Goal: Transaction & Acquisition: Purchase product/service

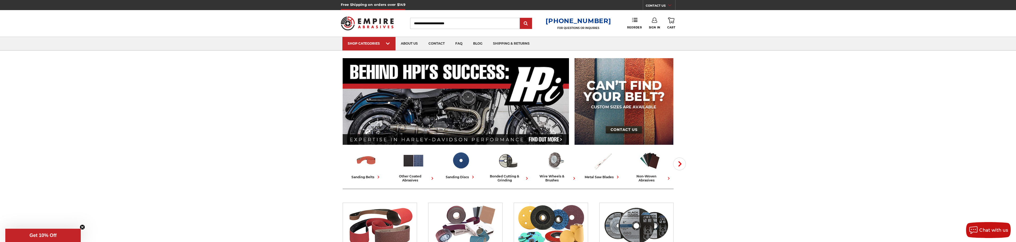
type input "**********"
click at [652, 25] on link "Sign In" at bounding box center [654, 24] width 11 height 12
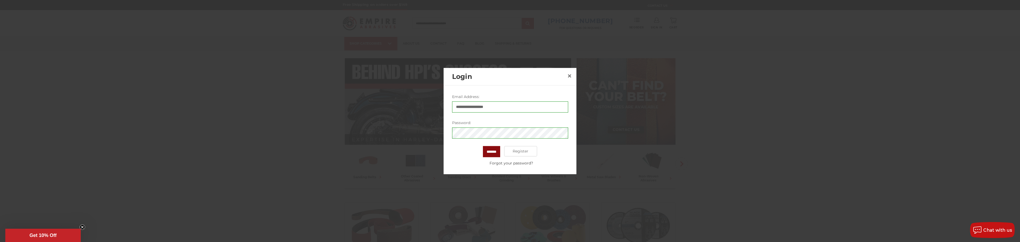
click at [495, 147] on input "*******" at bounding box center [491, 151] width 17 height 11
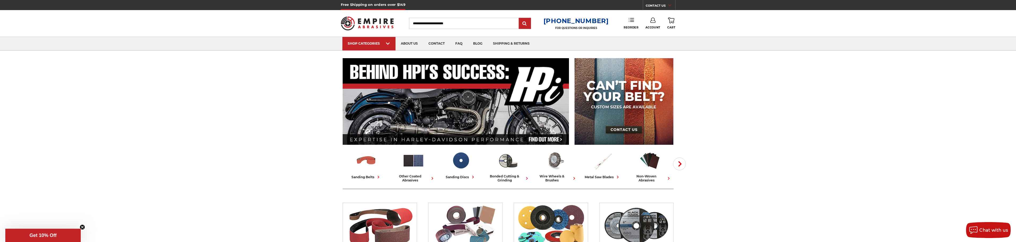
click at [634, 18] on use at bounding box center [631, 20] width 5 height 4
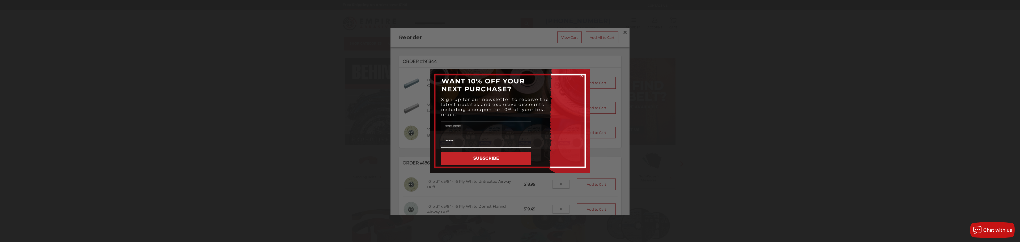
click at [582, 75] on icon "Close dialog" at bounding box center [582, 76] width 2 height 2
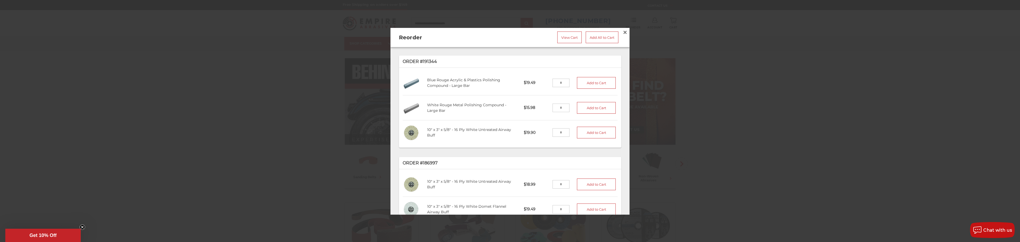
click at [555, 105] on input "tel" at bounding box center [561, 107] width 17 height 9
click at [555, 103] on input "tel" at bounding box center [561, 107] width 17 height 9
type input "*"
click at [561, 128] on input "tel" at bounding box center [561, 132] width 17 height 9
type input "*"
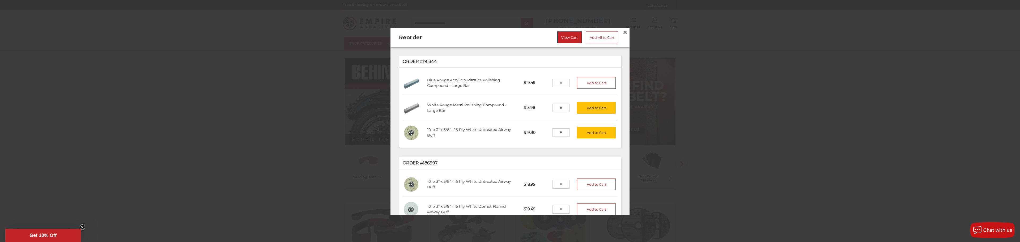
click at [561, 35] on link "View Cart" at bounding box center [569, 37] width 24 height 12
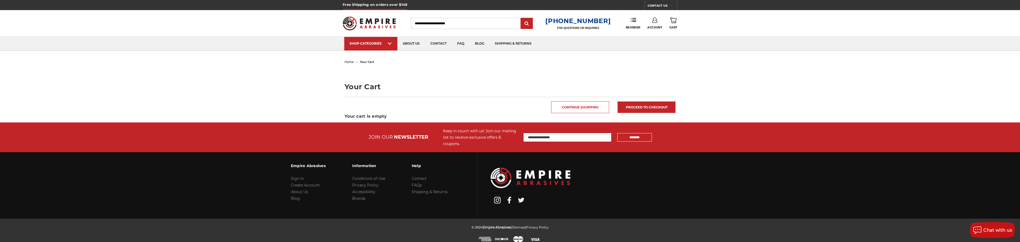
click at [675, 19] on icon at bounding box center [673, 21] width 6 height 6
click at [631, 26] on span "Reorder" at bounding box center [633, 27] width 15 height 3
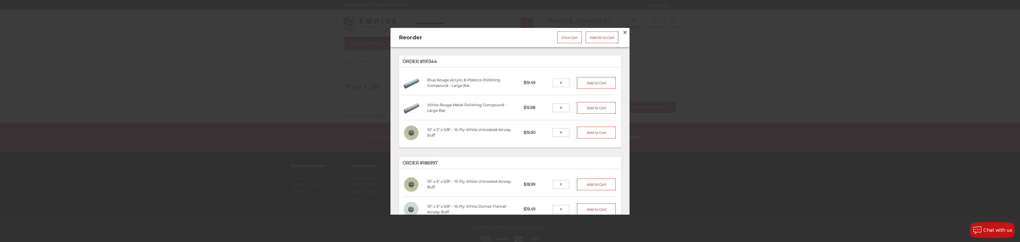
click at [555, 106] on input "tel" at bounding box center [561, 107] width 17 height 9
type input "*"
click at [585, 104] on button "Add to Cart" at bounding box center [596, 108] width 39 height 12
drag, startPoint x: 559, startPoint y: 128, endPoint x: 570, endPoint y: 125, distance: 11.3
click at [560, 128] on input "tel" at bounding box center [561, 132] width 17 height 9
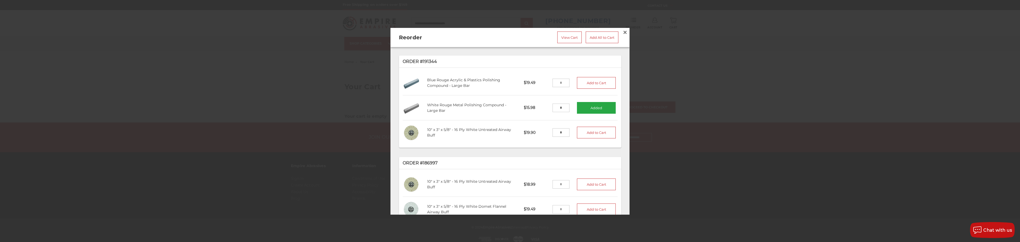
type input "*"
click at [592, 138] on li "10" x 3" x 5/8" - 16 Ply White Untreated Airway Buff ABUF10358U $19.90 * Add to…" at bounding box center [510, 132] width 215 height 25
click at [596, 133] on button "Add to Cart" at bounding box center [596, 133] width 39 height 12
click at [565, 38] on link "View Cart" at bounding box center [569, 37] width 24 height 12
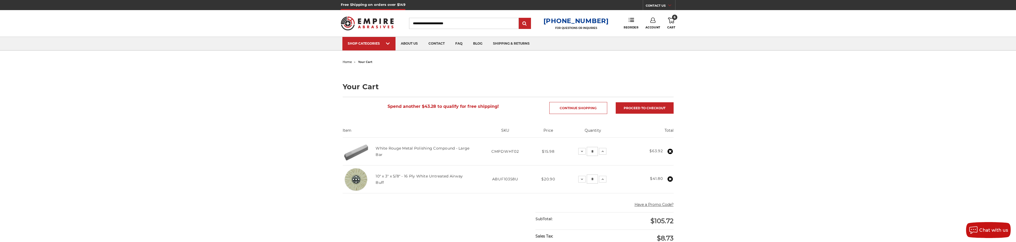
scroll to position [80, 0]
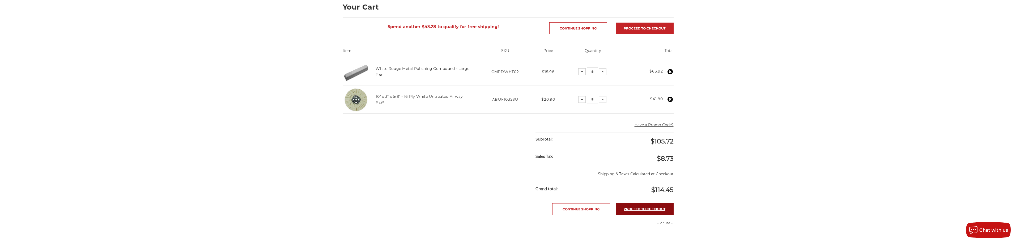
click at [644, 209] on link "Proceed to checkout" at bounding box center [645, 208] width 58 height 11
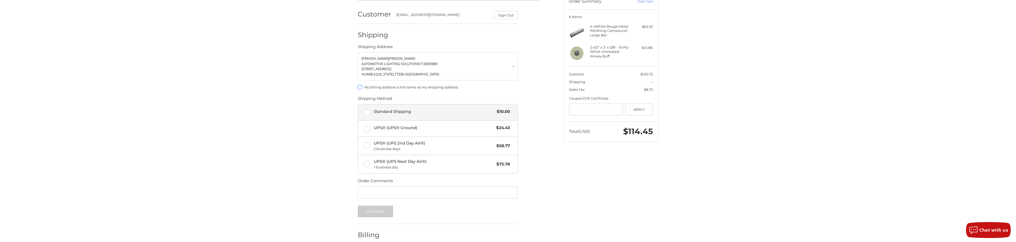
scroll to position [80, 0]
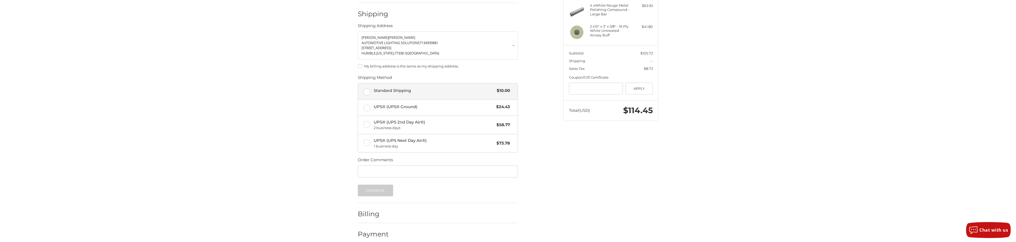
click at [402, 95] on label "Standard Shipping $10.00" at bounding box center [438, 91] width 160 height 16
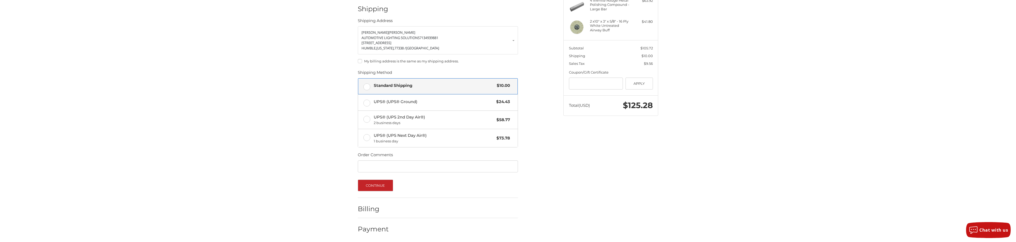
scroll to position [86, 0]
click at [373, 186] on button "Continue" at bounding box center [375, 184] width 35 height 12
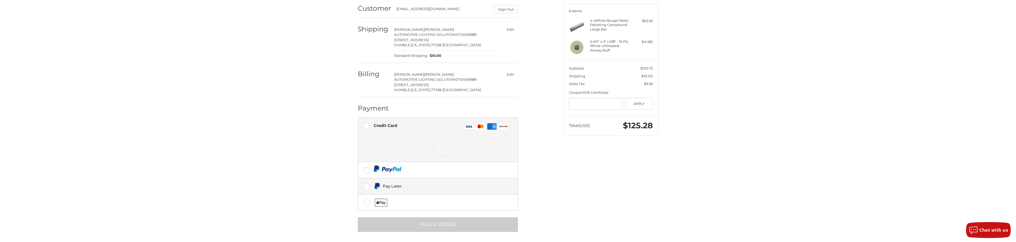
scroll to position [66, 0]
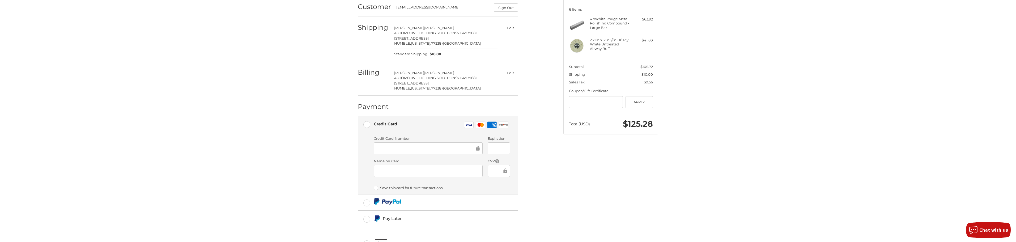
click at [427, 153] on div at bounding box center [428, 148] width 109 height 12
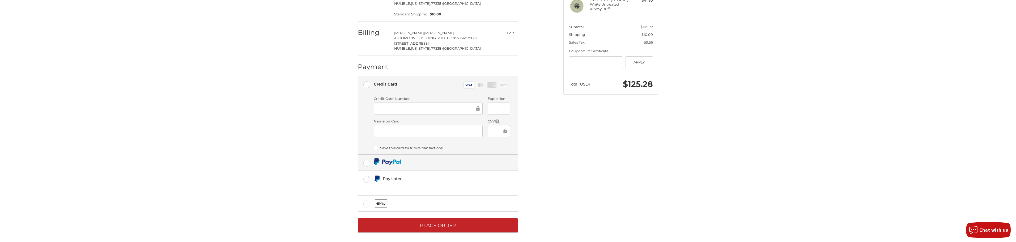
scroll to position [108, 0]
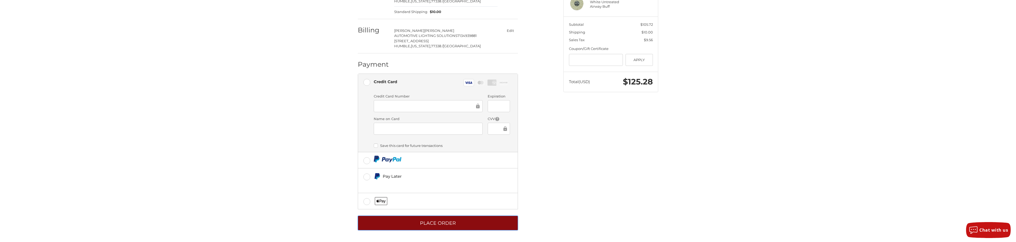
click at [442, 222] on button "Place Order" at bounding box center [438, 223] width 160 height 15
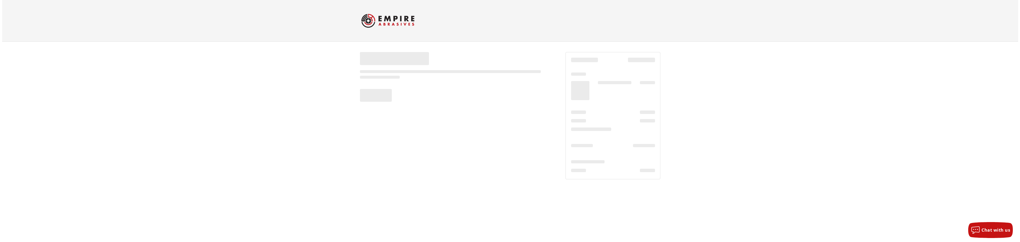
scroll to position [0, 0]
